Goal: Contribute content

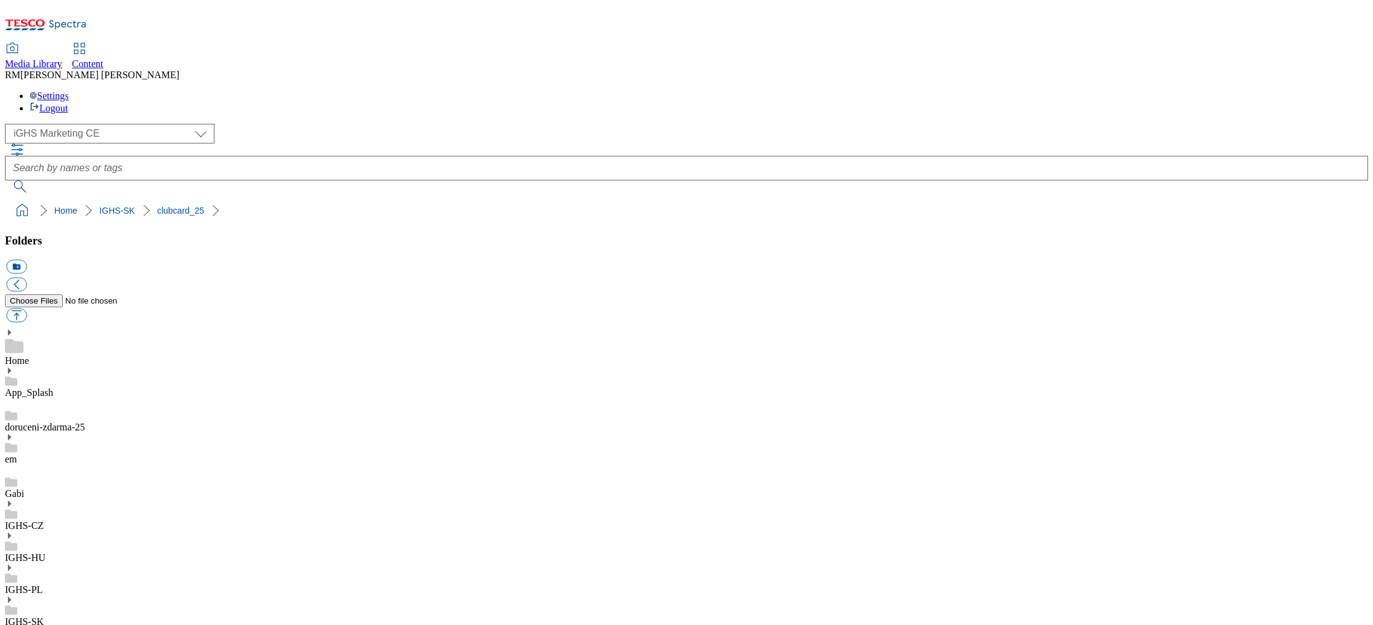
select select "flare-ighs-ce-mktg"
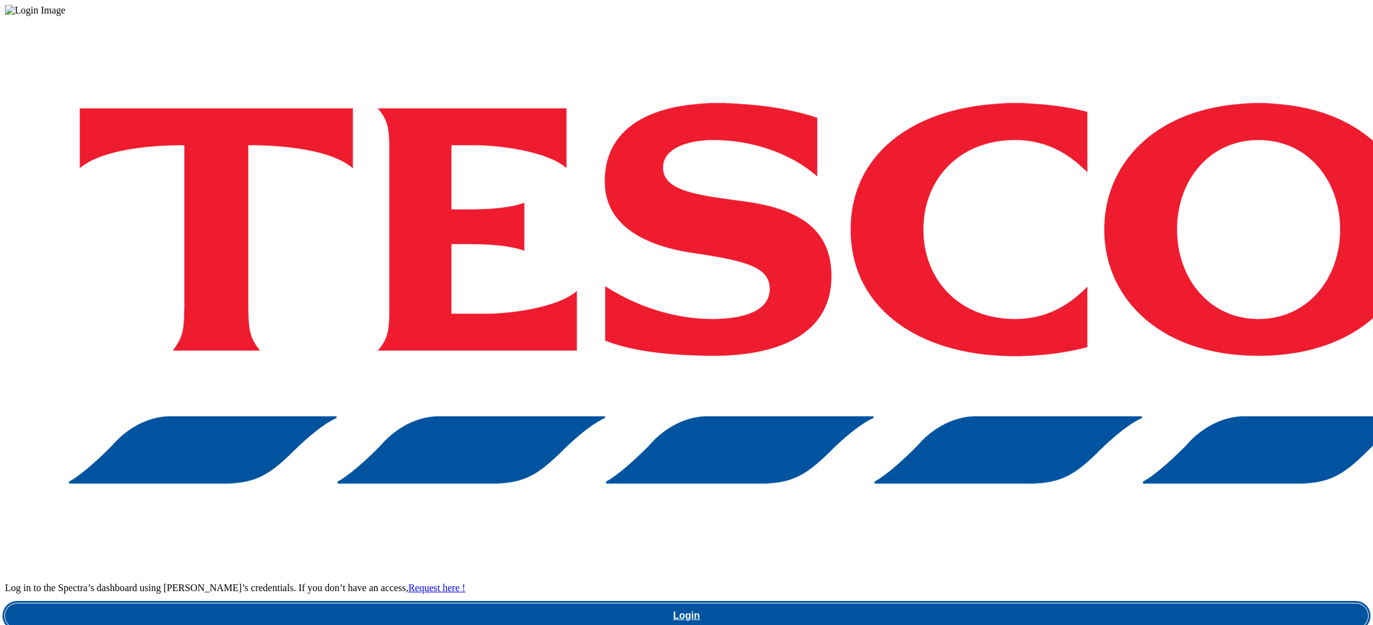
click at [1026, 604] on link "Login" at bounding box center [686, 616] width 1363 height 25
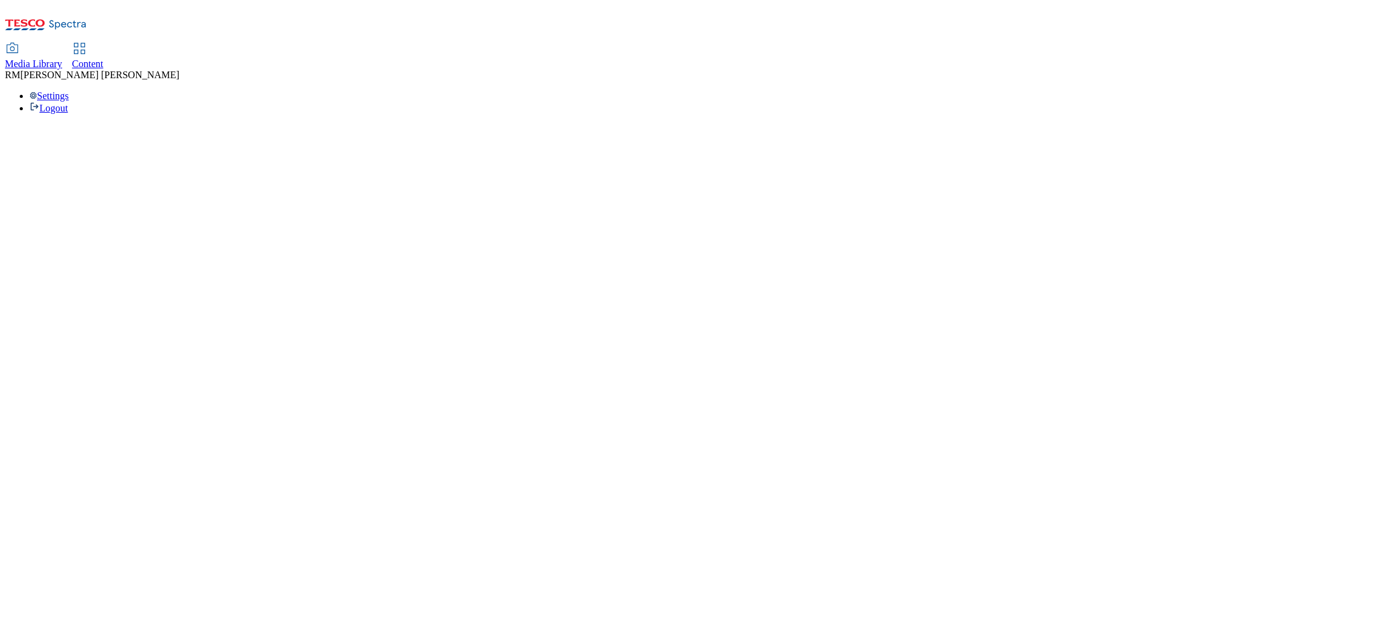
select select "flare-ighs-ce-mktg"
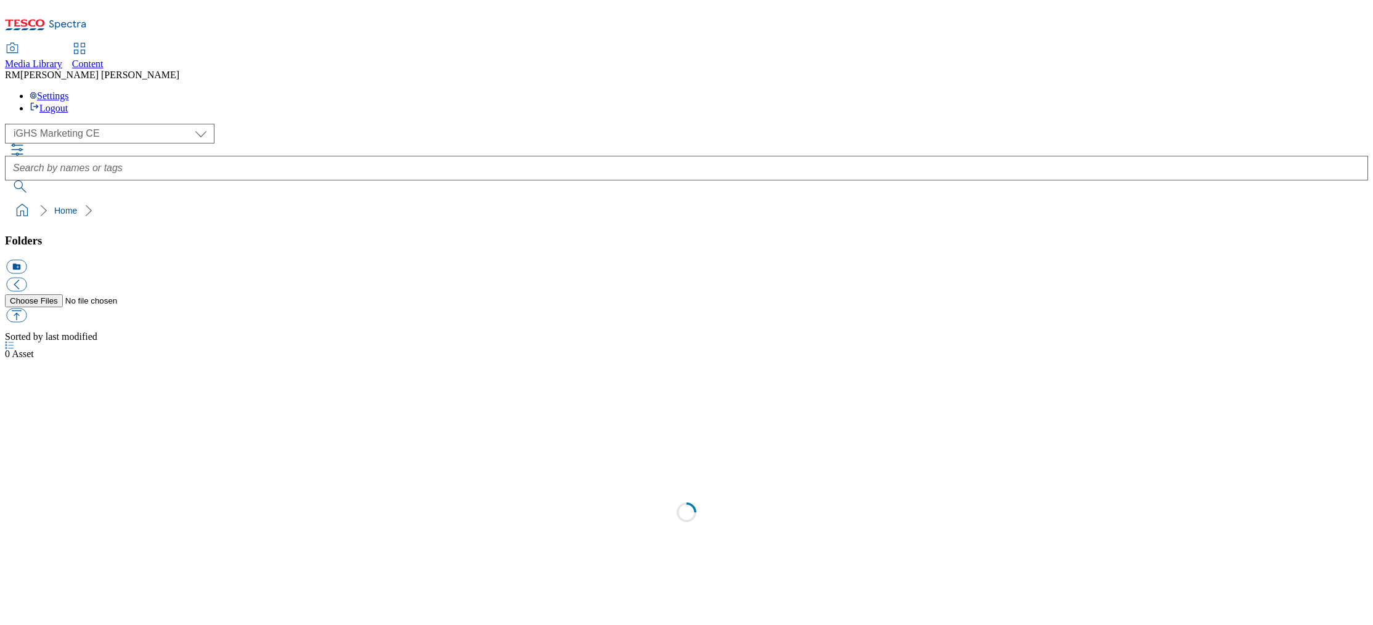
select select "flare-ighs-ce-mktg"
click at [91, 609] on div "IGHS-SK" at bounding box center [686, 625] width 1363 height 32
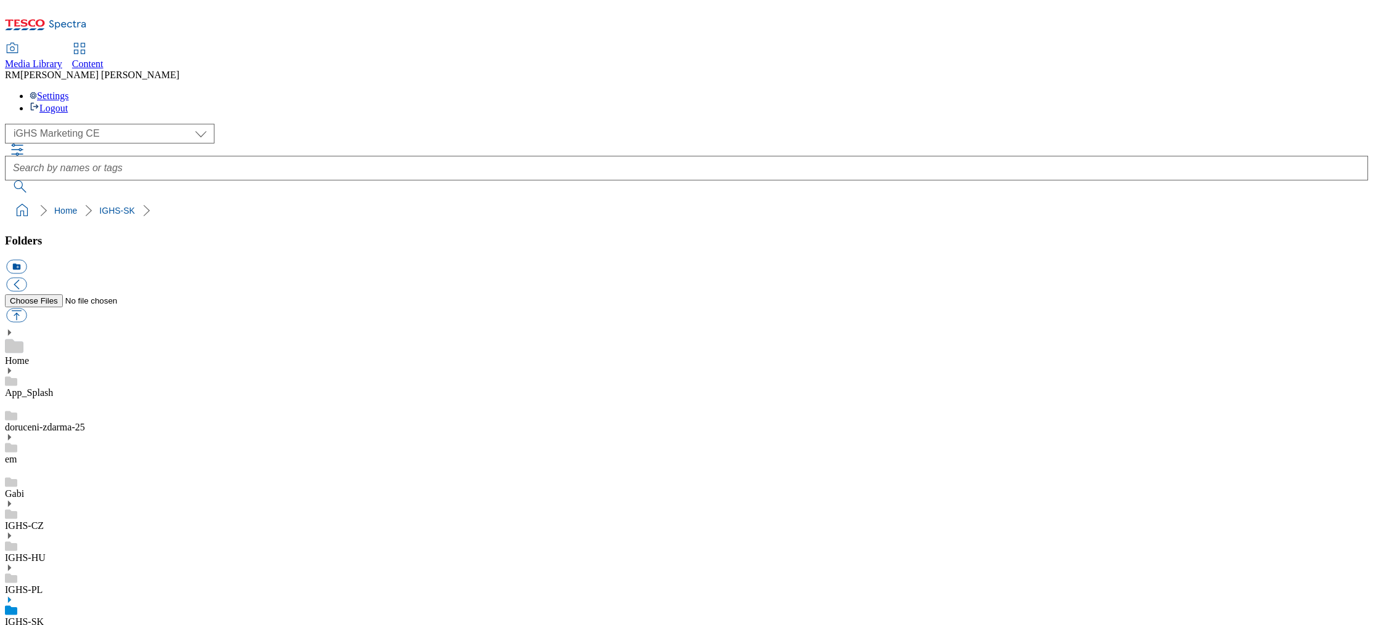
click at [14, 596] on icon at bounding box center [9, 600] width 9 height 9
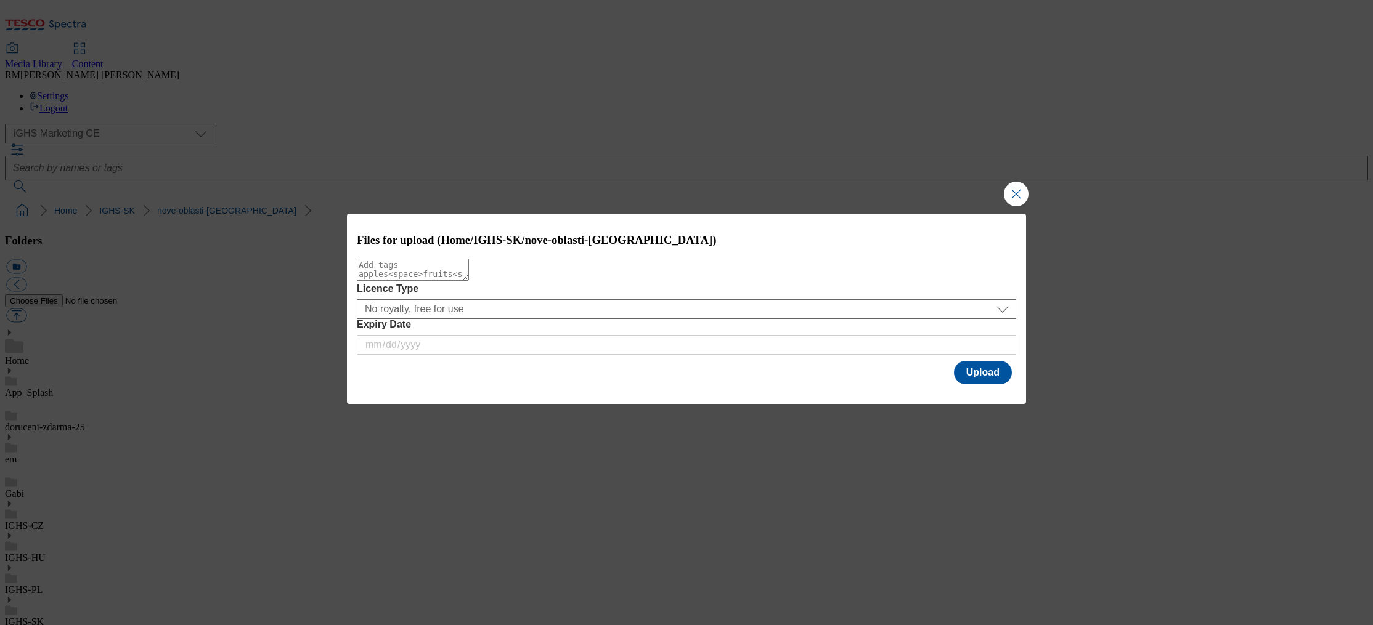
click at [469, 273] on textarea "Modal" at bounding box center [413, 270] width 112 height 22
paste textarea "Coupon_EN"
drag, startPoint x: 397, startPoint y: 278, endPoint x: 451, endPoint y: 277, distance: 54.2
click at [451, 277] on textarea "Coupon_EN" at bounding box center [413, 270] width 112 height 22
type textarea "Coupons"
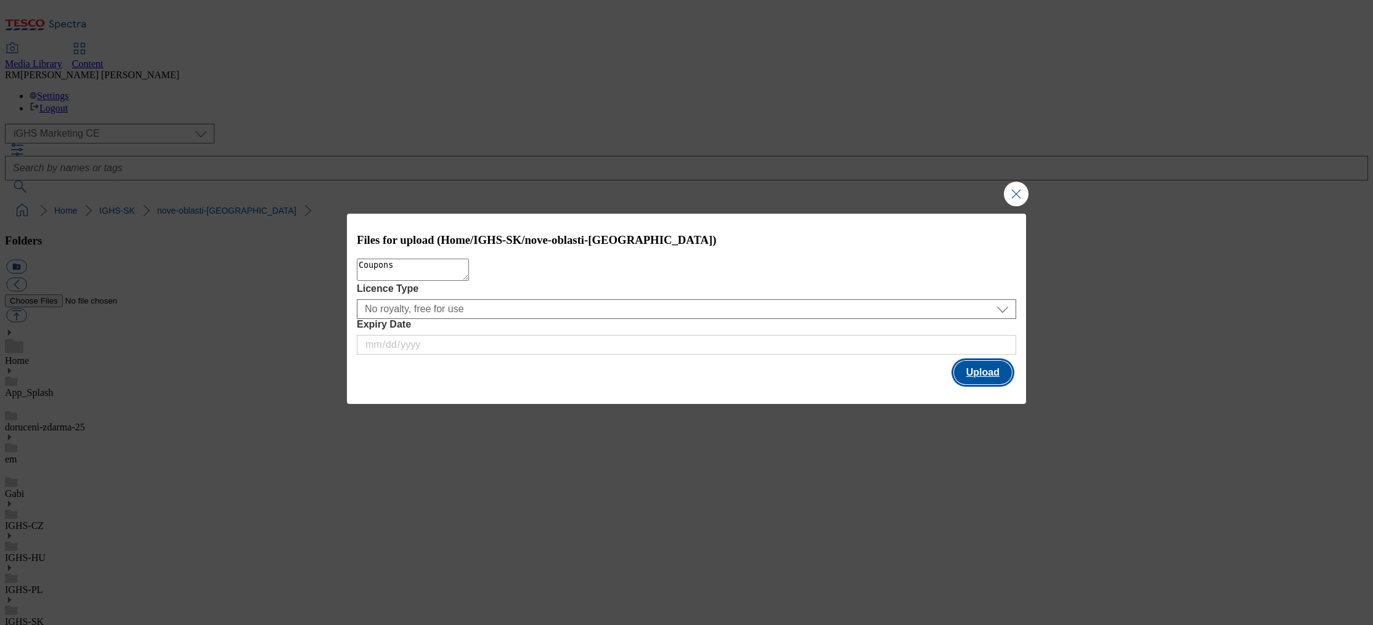
click at [983, 375] on button "Upload" at bounding box center [983, 372] width 58 height 23
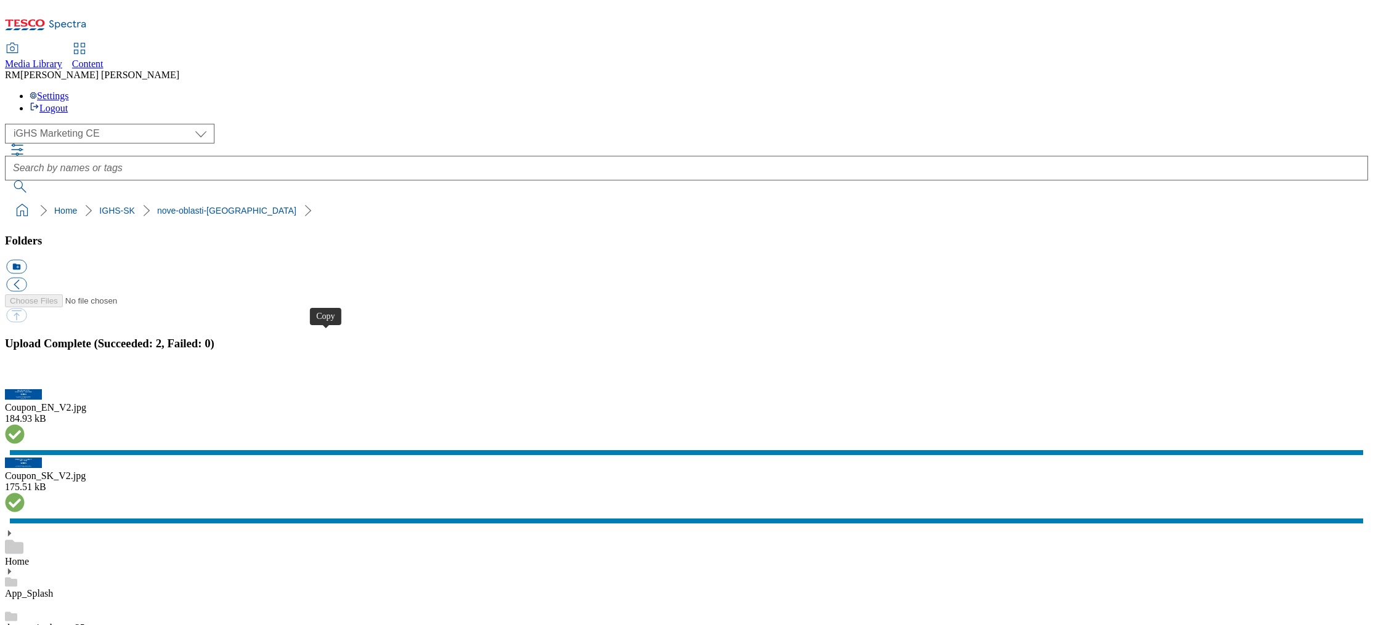
click at [25, 376] on button "button" at bounding box center [15, 382] width 18 height 12
